Goal: Information Seeking & Learning: Find specific fact

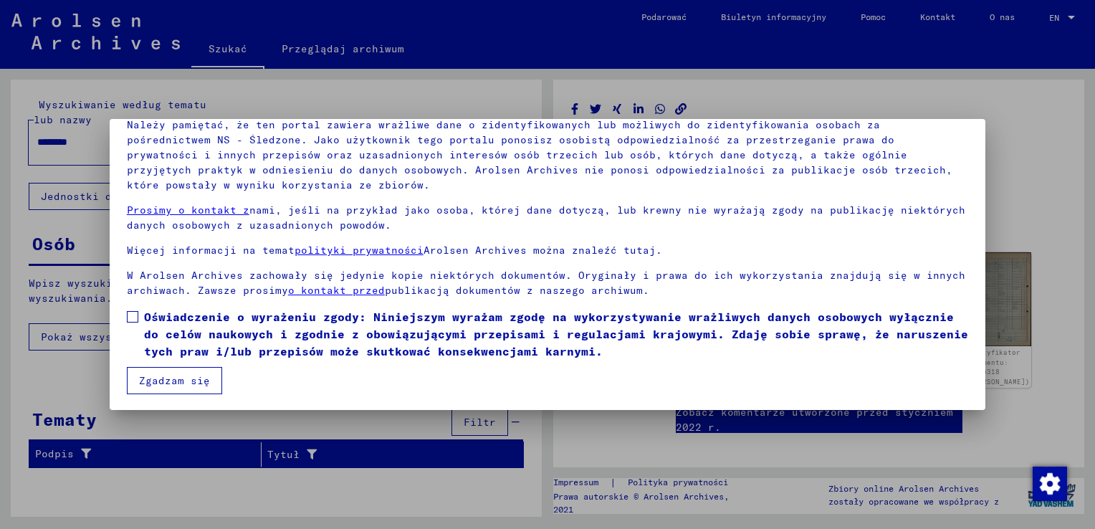
scroll to position [107, 0]
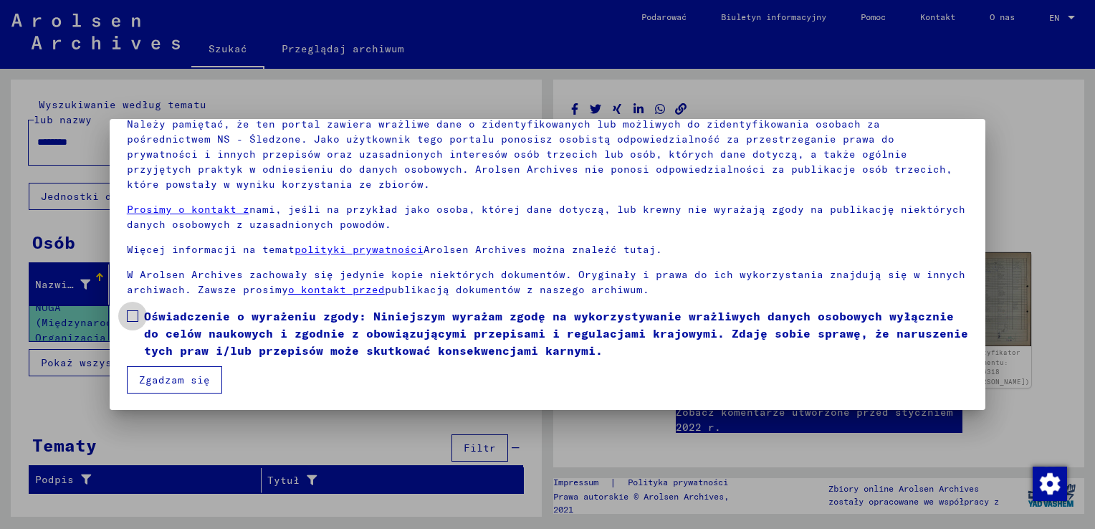
click at [129, 315] on span at bounding box center [132, 315] width 11 height 11
click at [153, 371] on button "Zgadzam się" at bounding box center [174, 379] width 95 height 27
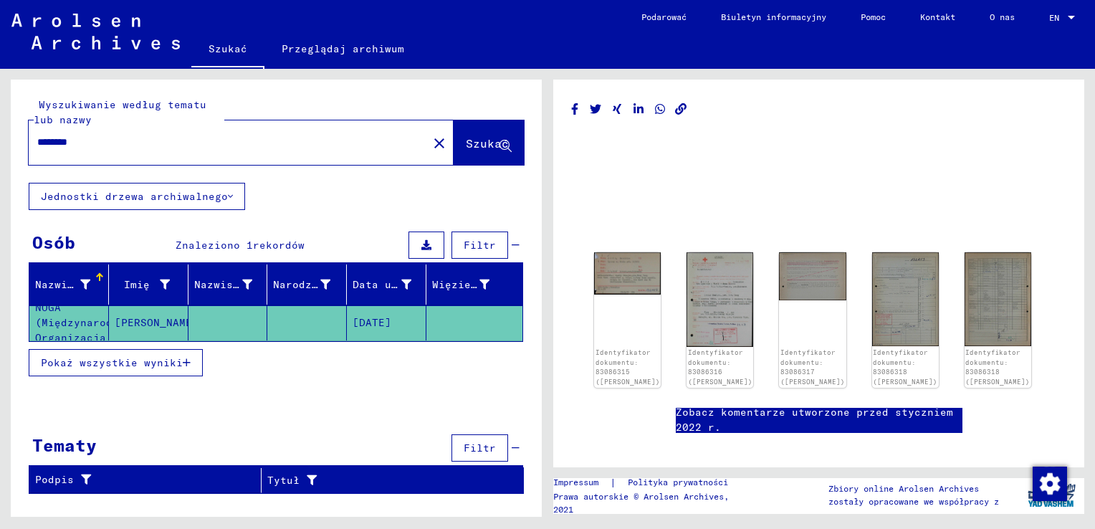
click at [206, 146] on input "********" at bounding box center [228, 142] width 382 height 15
type input "*"
type input "**********"
click at [475, 141] on span "Szukać" at bounding box center [487, 143] width 43 height 14
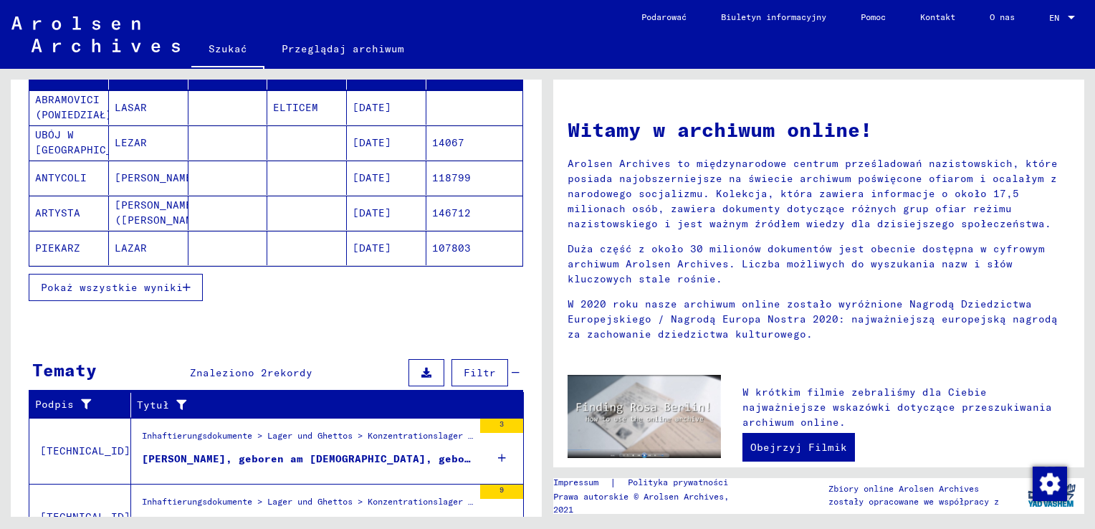
scroll to position [286, 0]
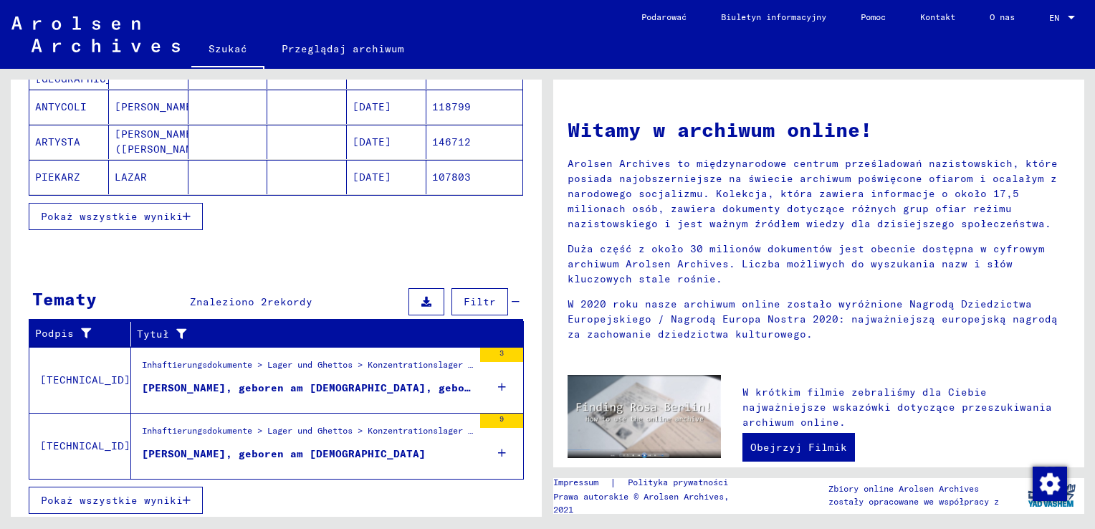
click at [175, 494] on span "Pokaż wszystkie wyniki" at bounding box center [112, 500] width 142 height 13
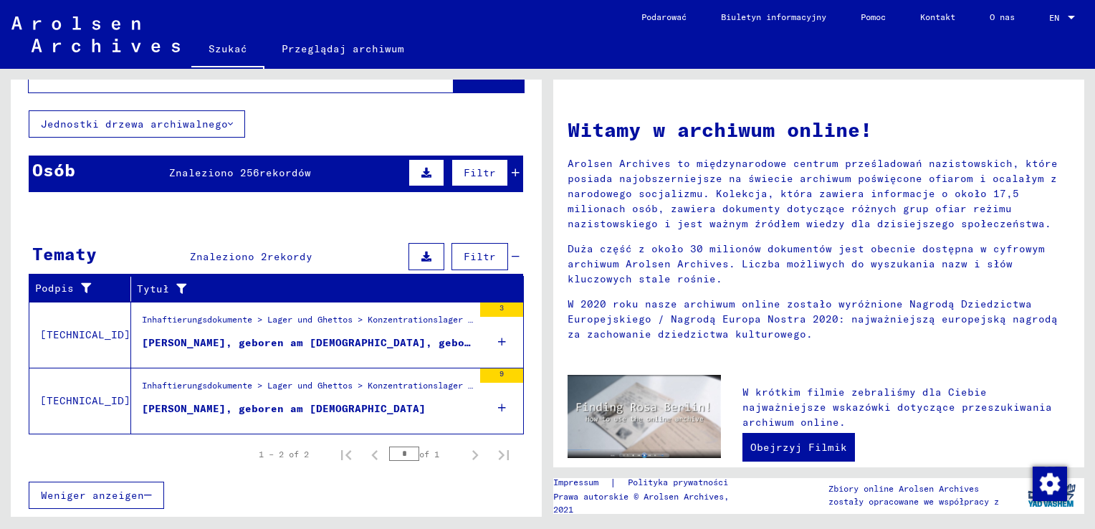
scroll to position [69, 0]
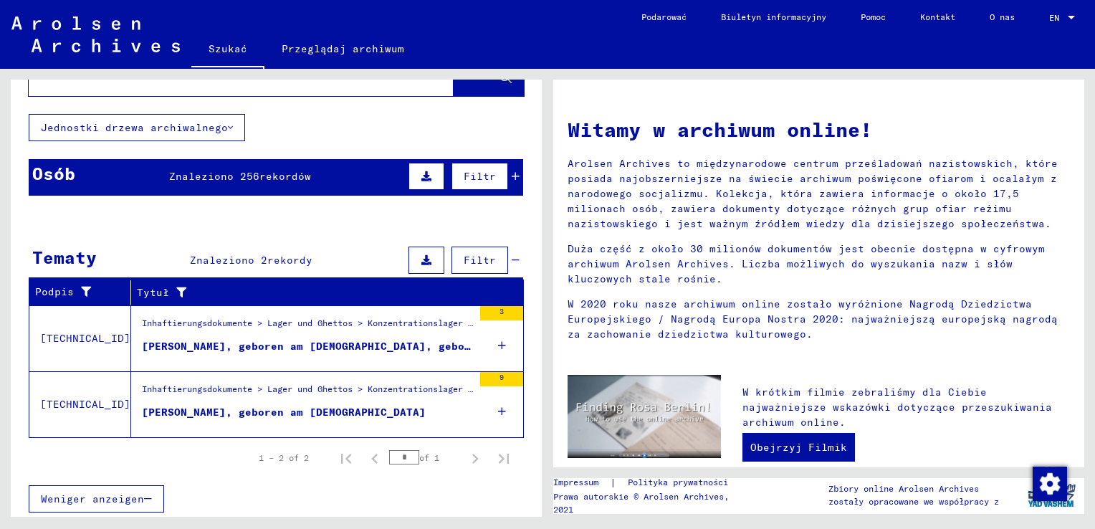
click at [217, 406] on div "[PERSON_NAME], geboren am [DEMOGRAPHIC_DATA]" at bounding box center [284, 412] width 284 height 15
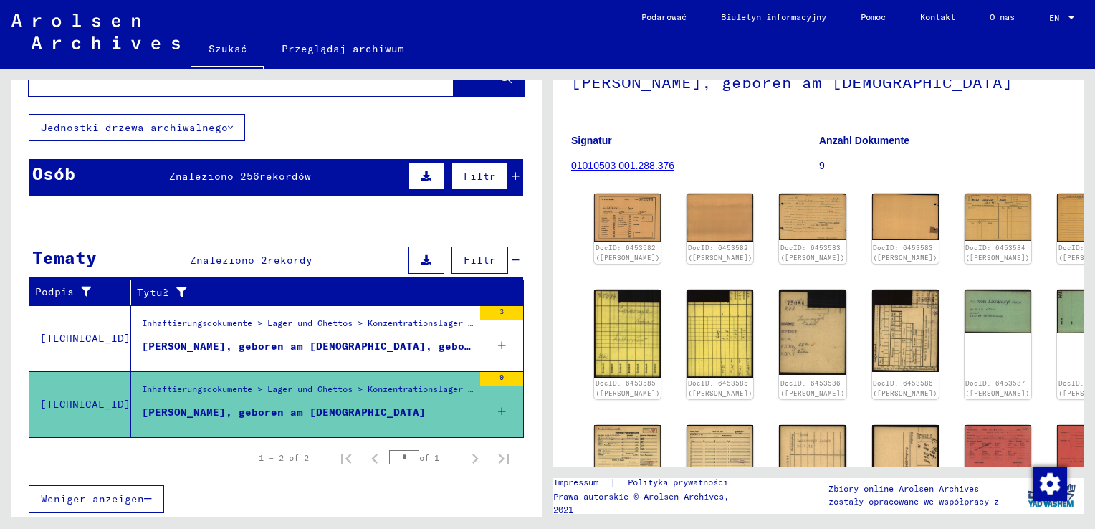
scroll to position [72, 0]
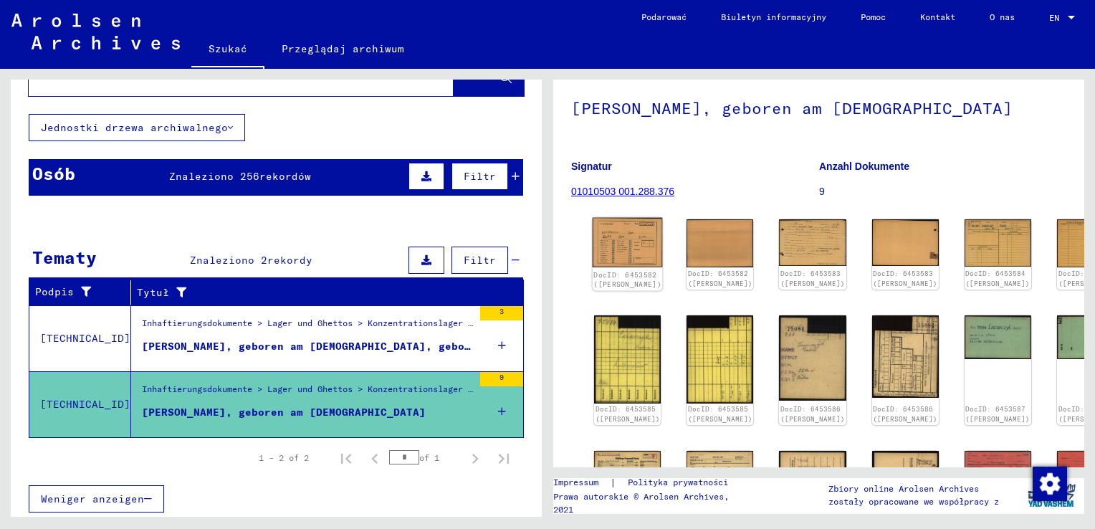
click at [609, 267] on img at bounding box center [628, 243] width 70 height 50
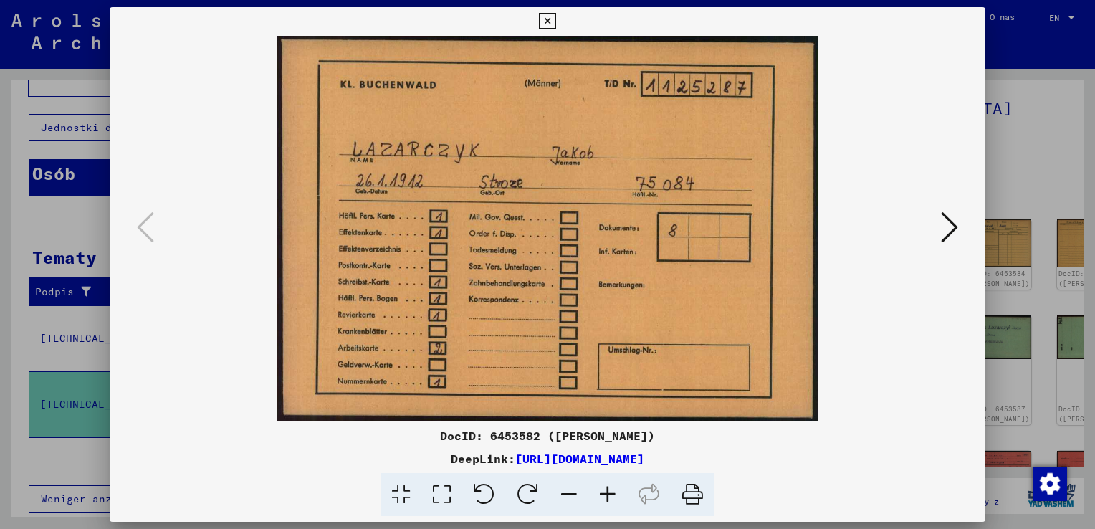
click at [949, 222] on icon at bounding box center [949, 227] width 17 height 34
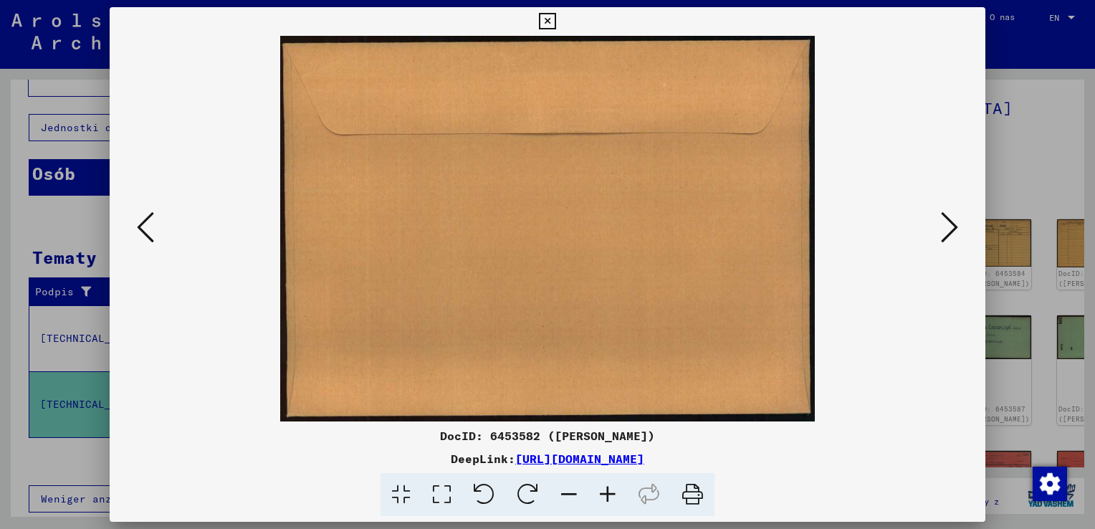
click at [948, 225] on icon at bounding box center [949, 227] width 17 height 34
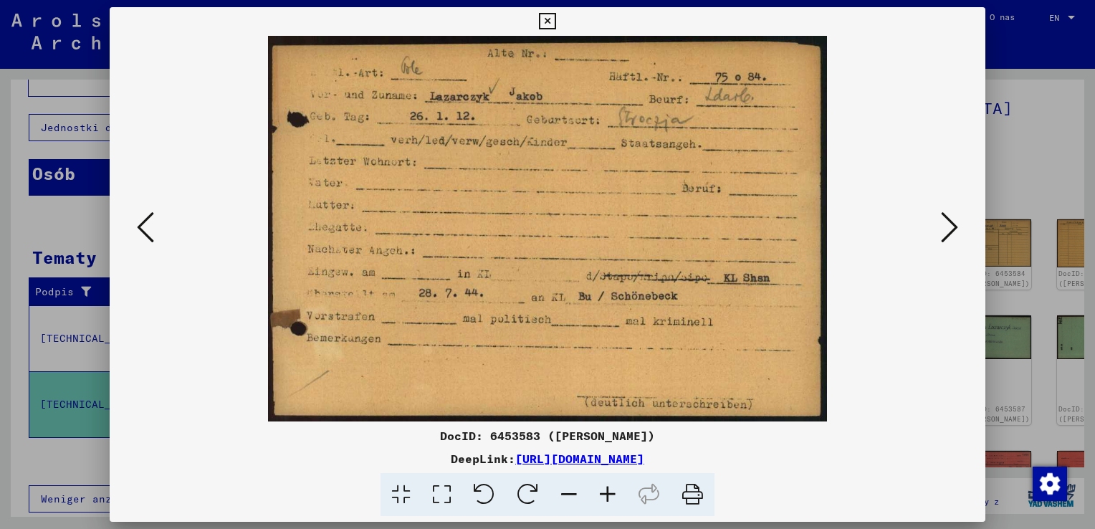
click at [948, 220] on icon at bounding box center [949, 227] width 17 height 34
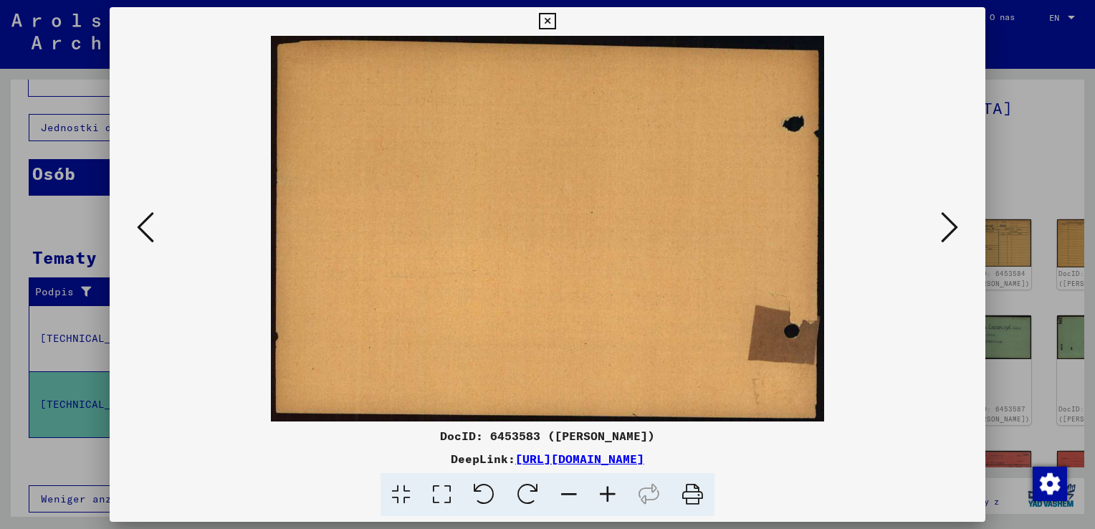
click at [943, 232] on icon at bounding box center [949, 227] width 17 height 34
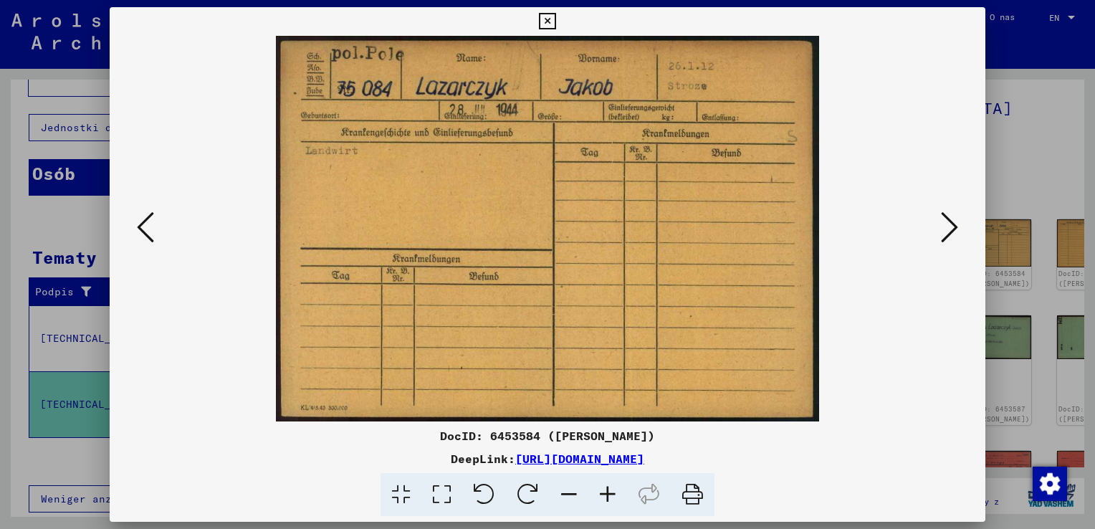
click at [951, 285] on div at bounding box center [548, 229] width 876 height 386
click at [956, 226] on icon at bounding box center [949, 227] width 17 height 34
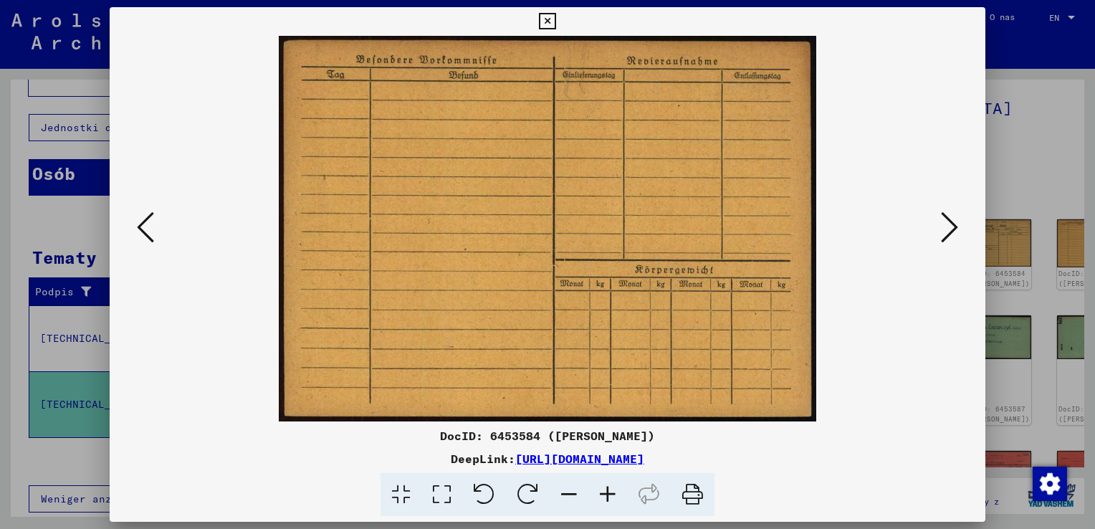
click at [914, 348] on img at bounding box center [547, 229] width 779 height 386
click at [952, 231] on icon at bounding box center [949, 227] width 17 height 34
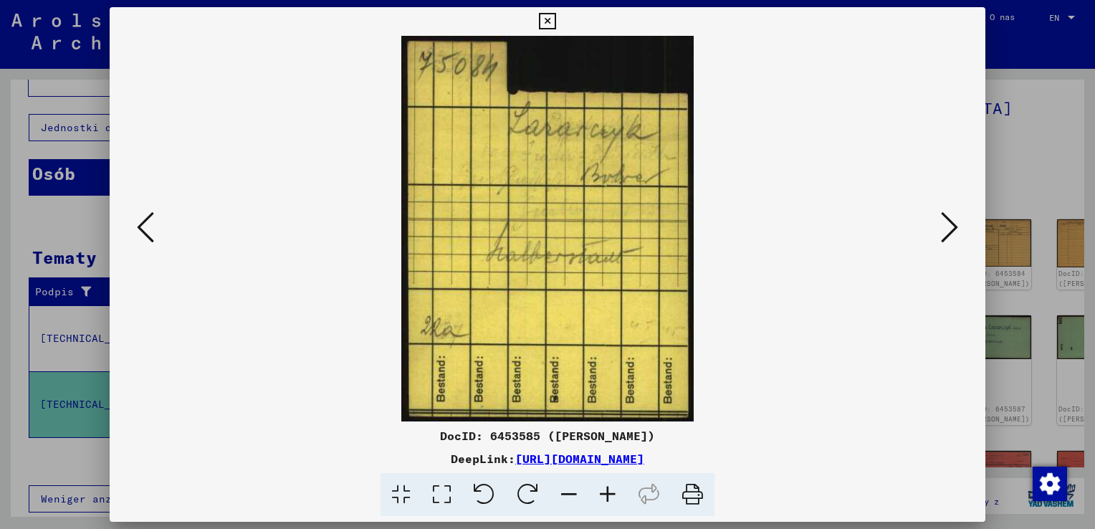
click at [940, 404] on div at bounding box center [548, 229] width 876 height 386
click at [946, 224] on icon at bounding box center [949, 227] width 17 height 34
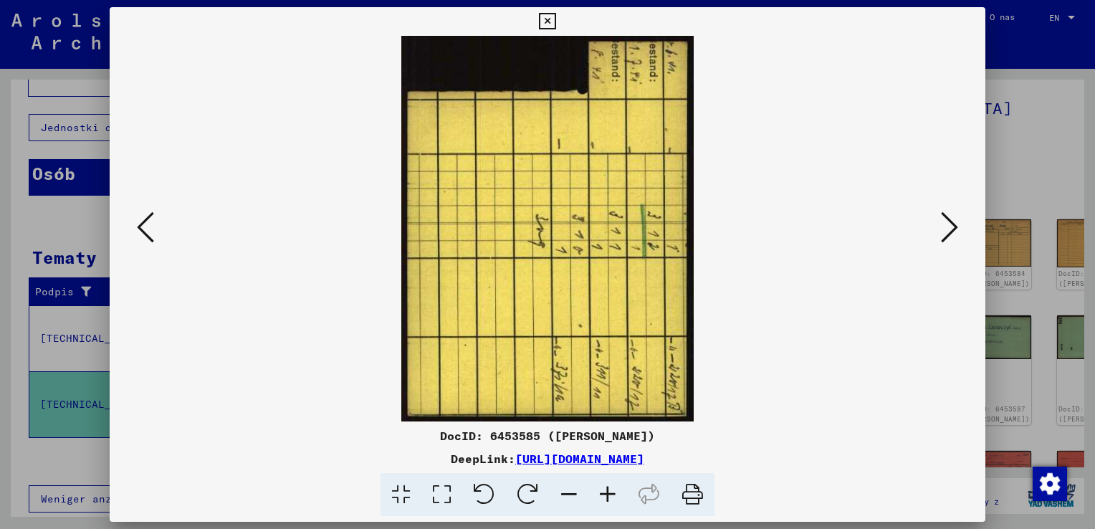
click at [894, 407] on img at bounding box center [547, 229] width 779 height 386
click at [941, 225] on icon at bounding box center [949, 227] width 17 height 34
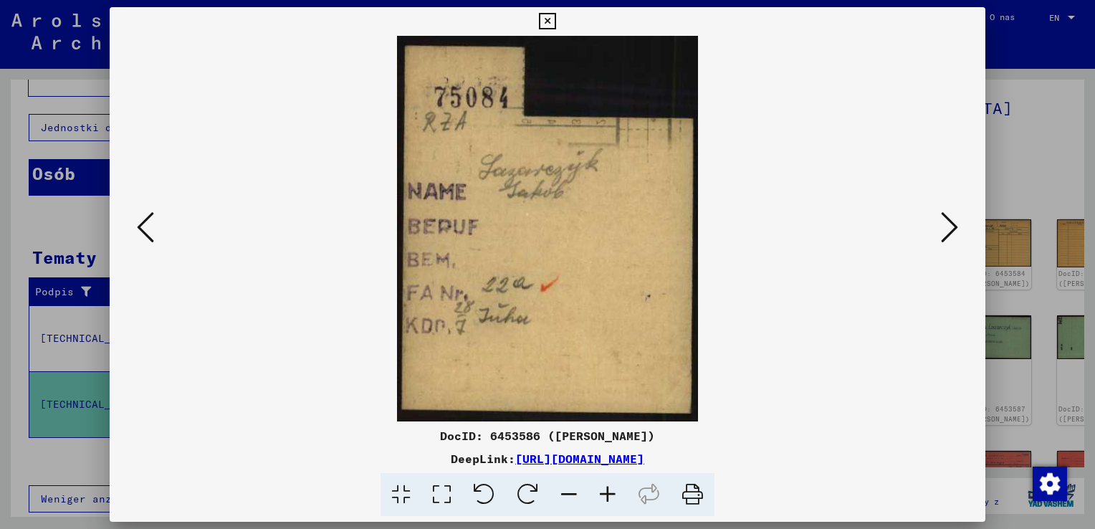
click at [933, 458] on div "DeepLink: [URL][DOMAIN_NAME]" at bounding box center [548, 458] width 876 height 17
click at [951, 227] on icon at bounding box center [949, 227] width 17 height 34
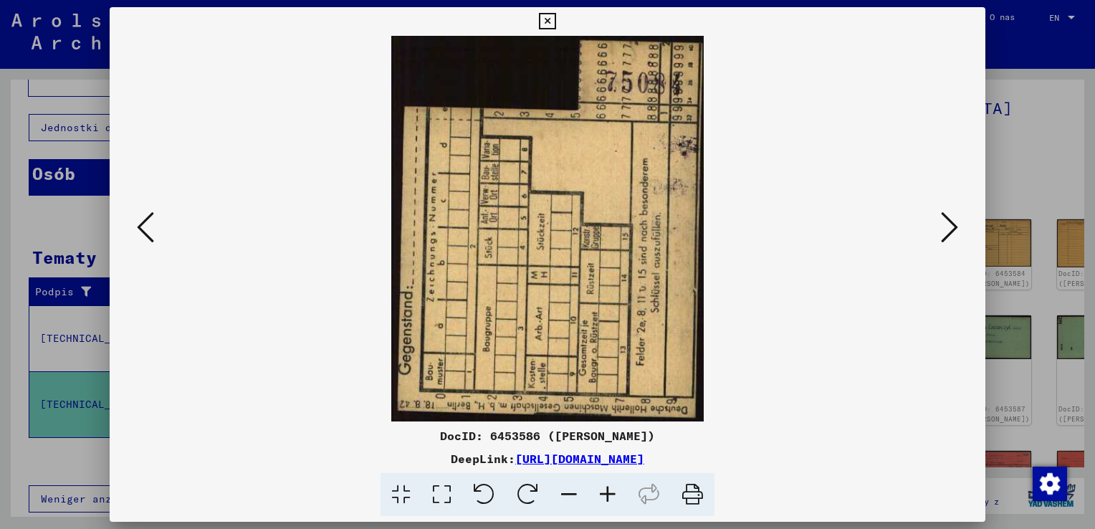
click at [753, 309] on img at bounding box center [547, 229] width 779 height 386
click at [950, 224] on icon at bounding box center [949, 227] width 17 height 34
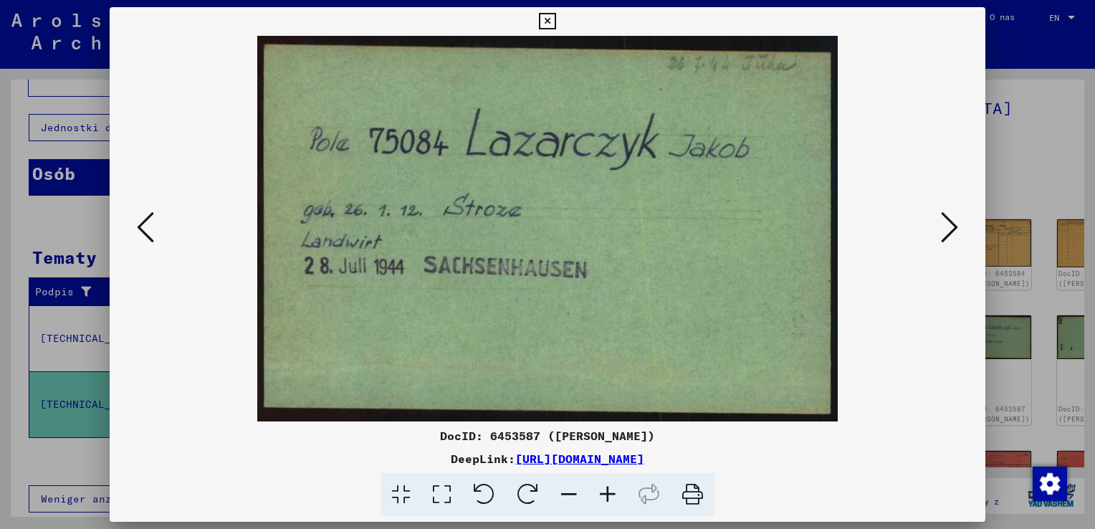
click at [661, 330] on img at bounding box center [547, 229] width 779 height 386
click at [951, 224] on icon at bounding box center [949, 227] width 17 height 34
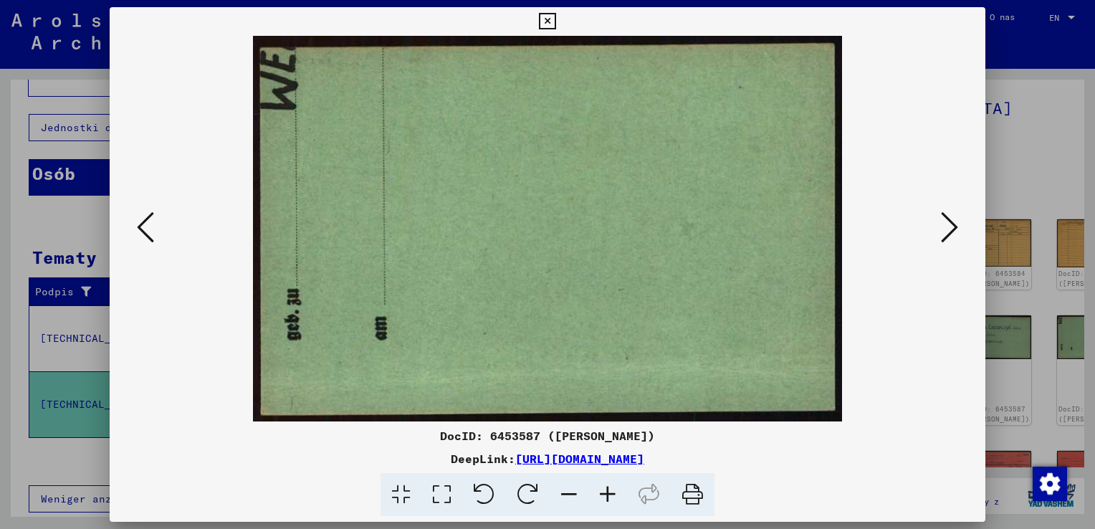
click at [705, 300] on img at bounding box center [547, 229] width 779 height 386
click at [957, 232] on icon at bounding box center [949, 227] width 17 height 34
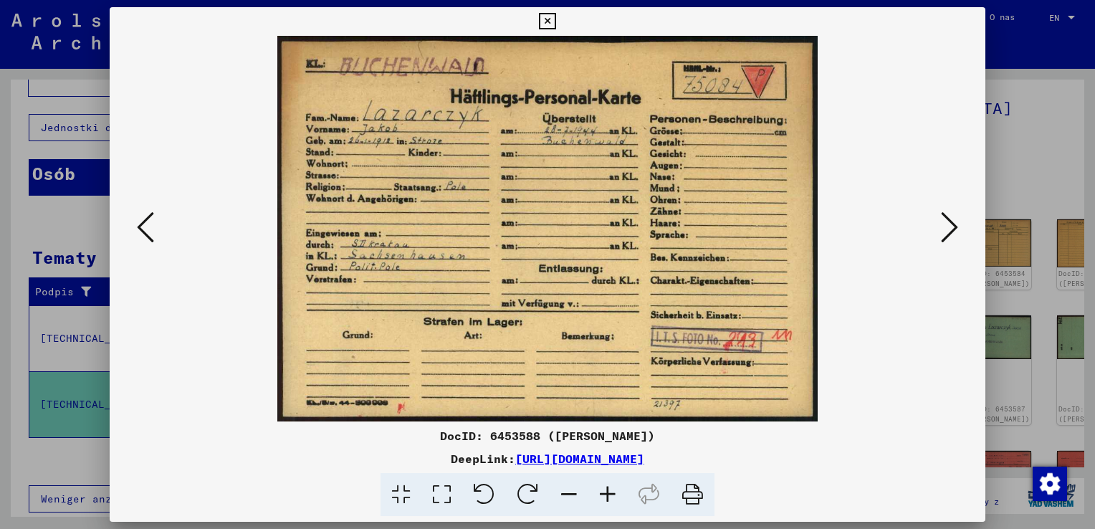
click at [719, 212] on img at bounding box center [547, 229] width 779 height 386
click at [952, 223] on icon at bounding box center [949, 227] width 17 height 34
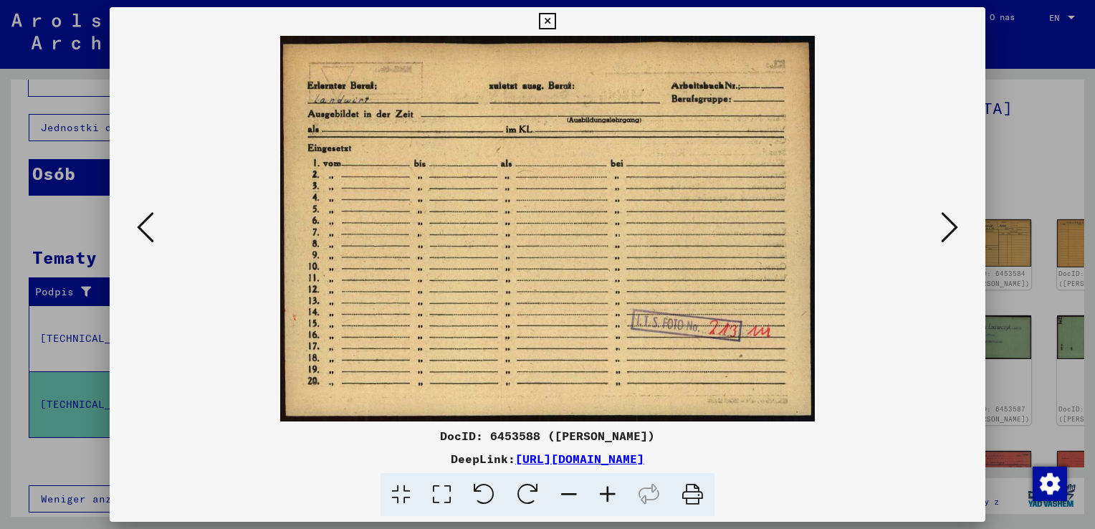
click at [731, 277] on img at bounding box center [547, 229] width 779 height 386
click at [953, 229] on icon at bounding box center [949, 227] width 17 height 34
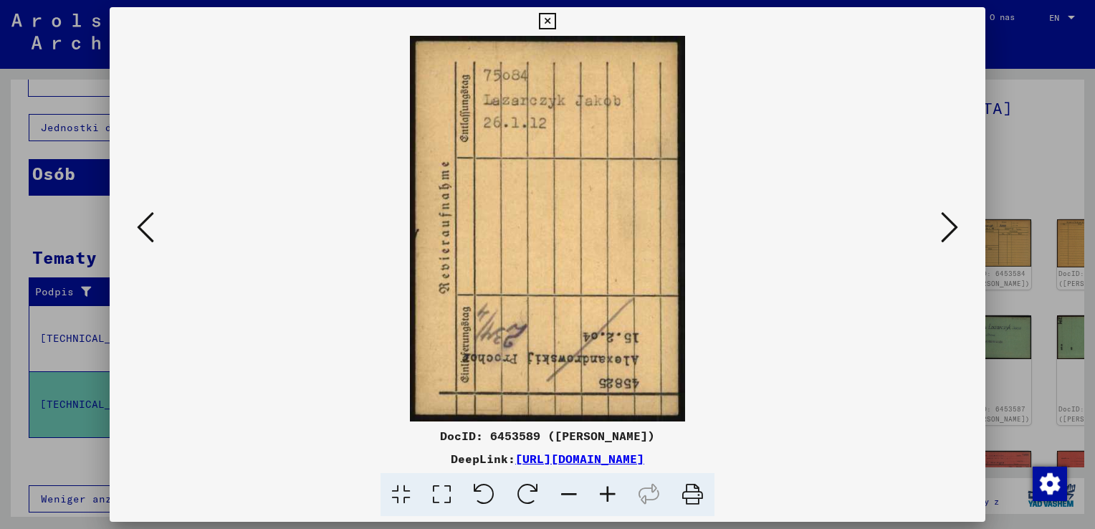
click at [714, 268] on img at bounding box center [547, 229] width 779 height 386
click at [943, 228] on button at bounding box center [950, 228] width 26 height 41
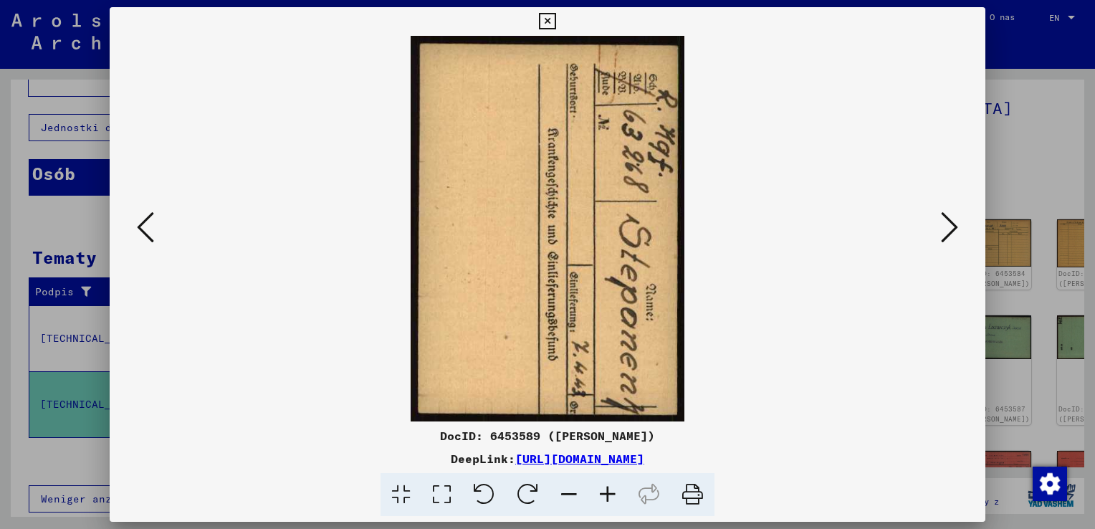
click at [723, 294] on img at bounding box center [547, 229] width 779 height 386
click at [950, 228] on icon at bounding box center [949, 227] width 17 height 34
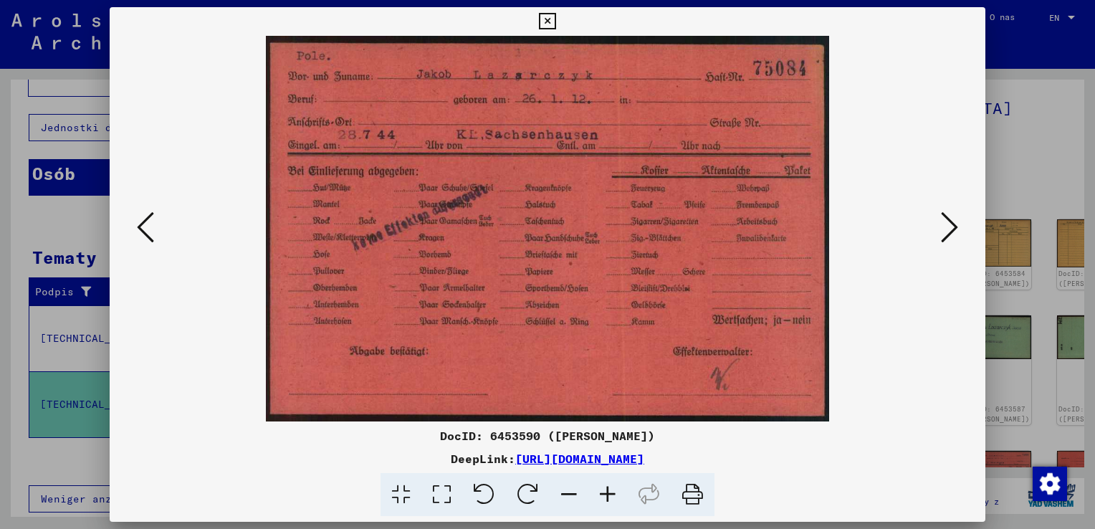
click at [737, 231] on img at bounding box center [547, 229] width 779 height 386
click at [958, 220] on icon at bounding box center [949, 227] width 17 height 34
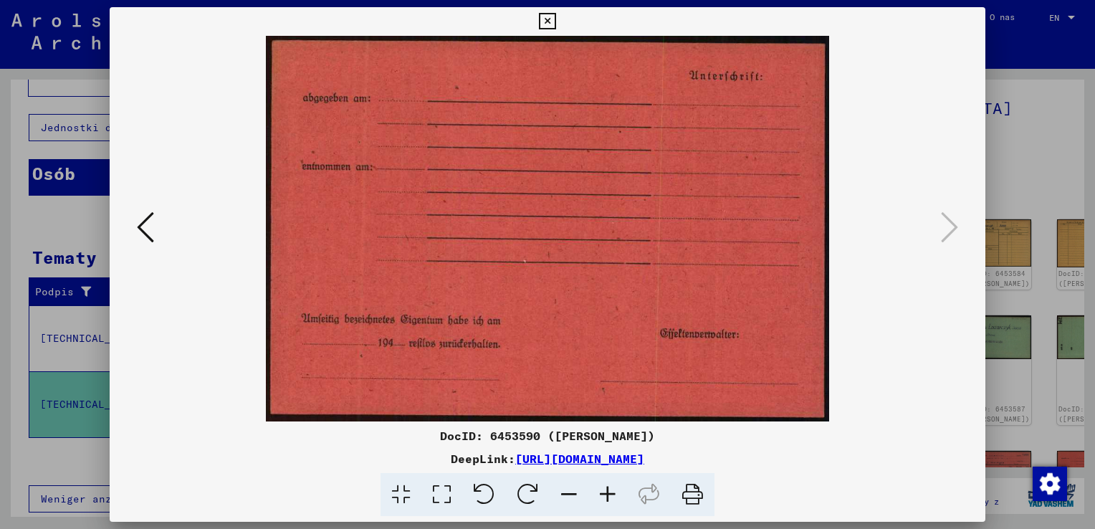
click at [736, 277] on img at bounding box center [547, 229] width 779 height 386
click at [146, 228] on icon at bounding box center [145, 227] width 17 height 34
